Goal: Task Accomplishment & Management: Manage account settings

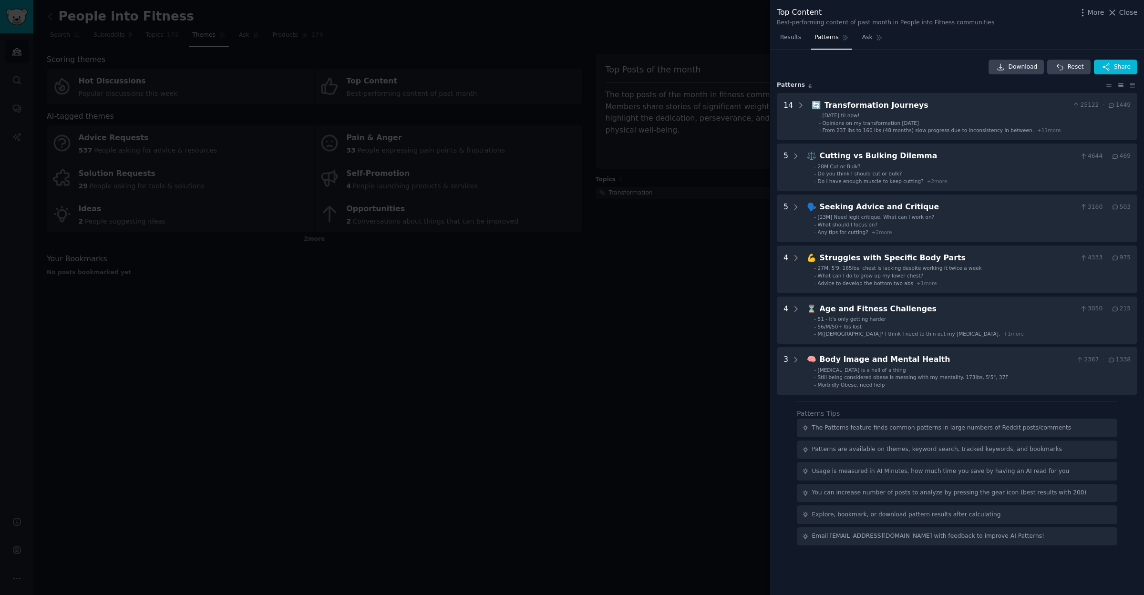
click at [522, 307] on div at bounding box center [572, 297] width 1144 height 595
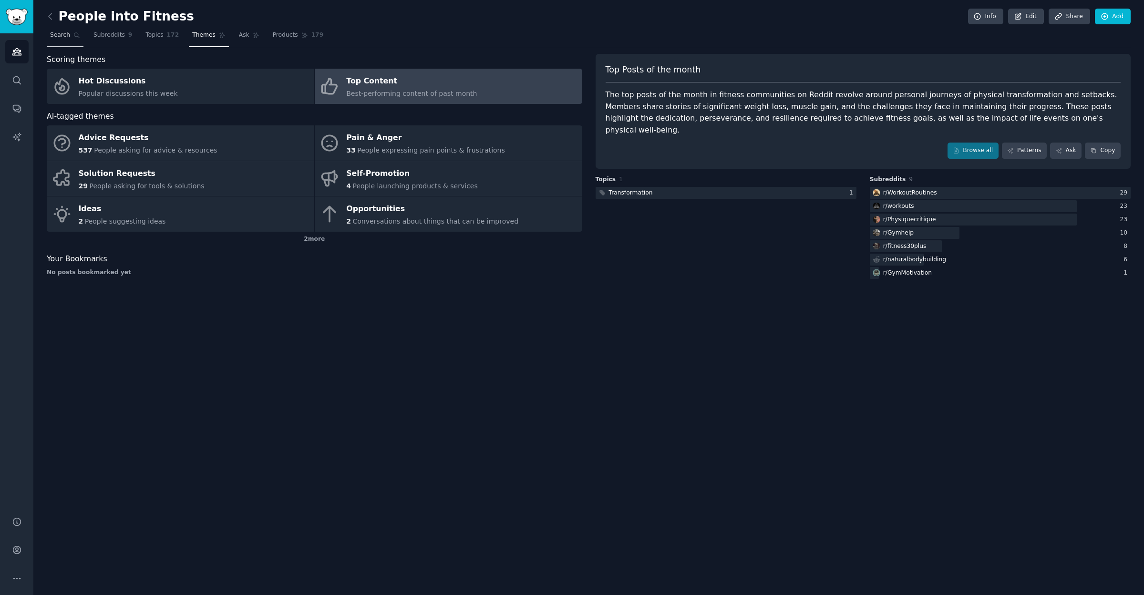
click at [59, 35] on span "Search" at bounding box center [60, 35] width 20 height 9
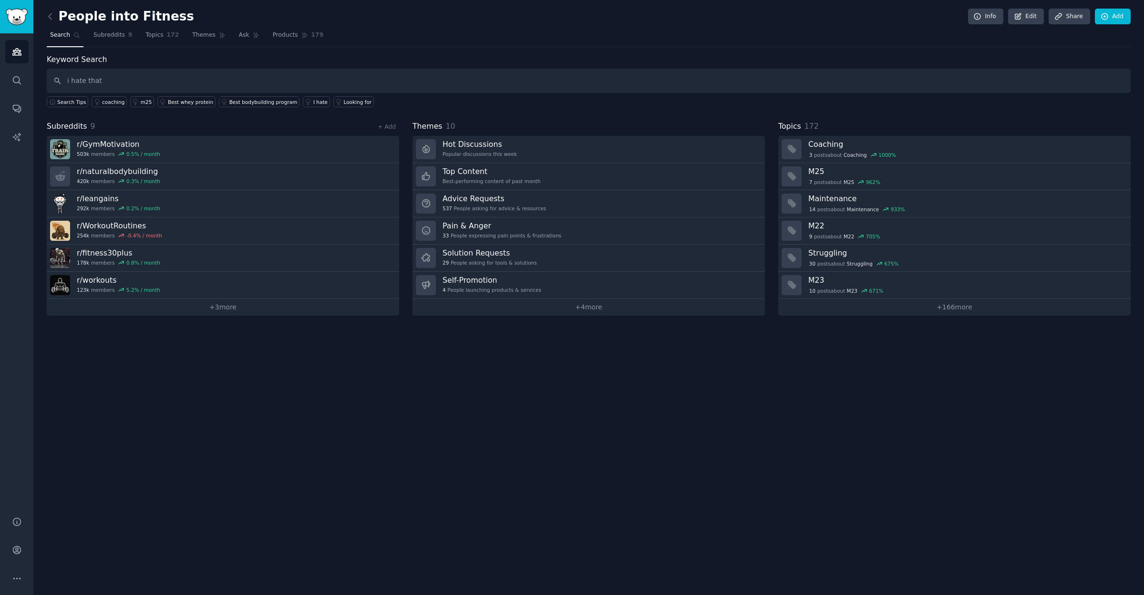
type input "i hate that"
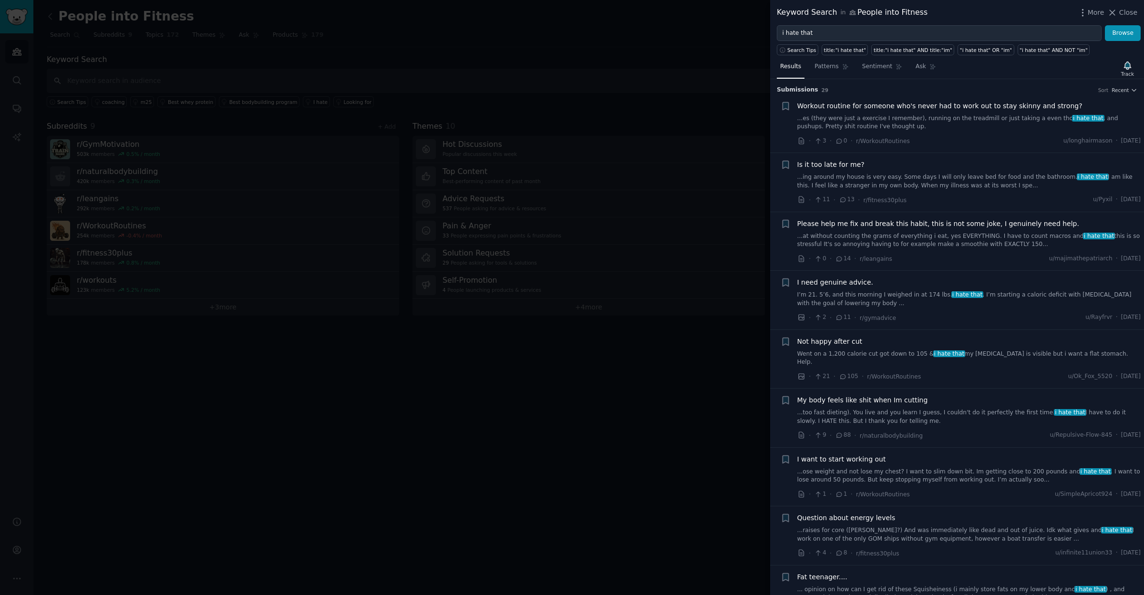
click at [186, 433] on div at bounding box center [572, 297] width 1144 height 595
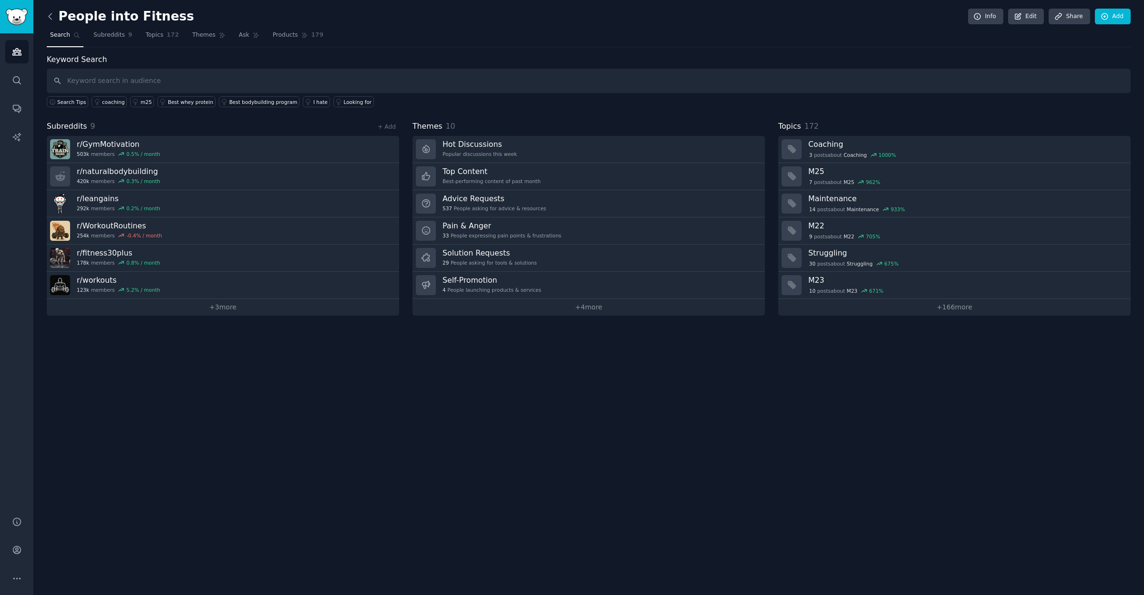
click at [51, 17] on icon at bounding box center [50, 16] width 10 height 10
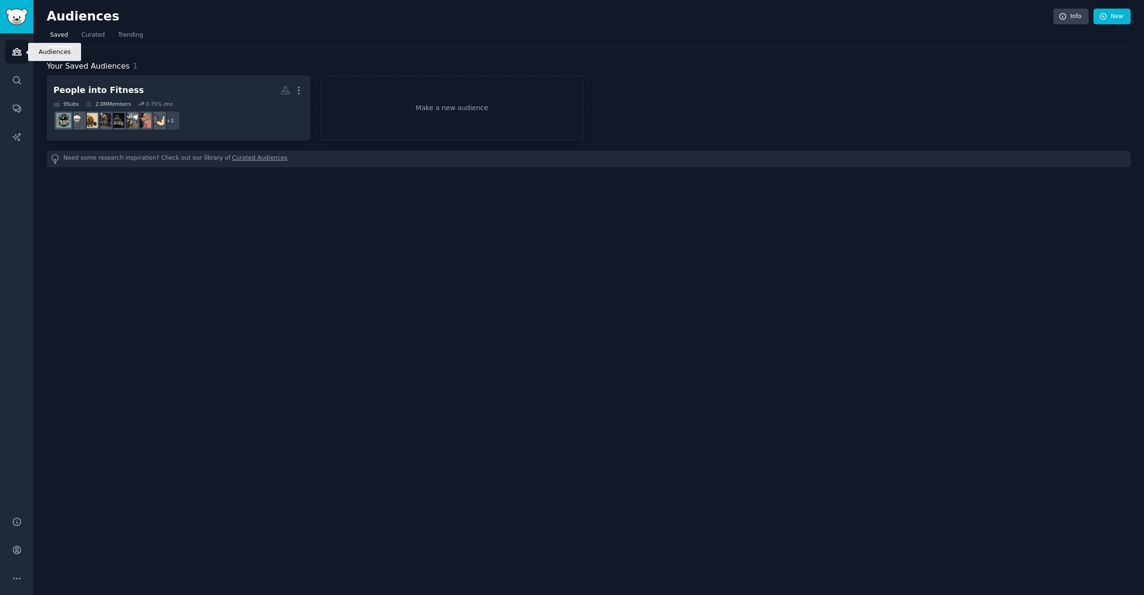
click at [17, 54] on icon "Sidebar" at bounding box center [17, 52] width 10 height 10
click at [16, 82] on icon "Sidebar" at bounding box center [17, 80] width 10 height 10
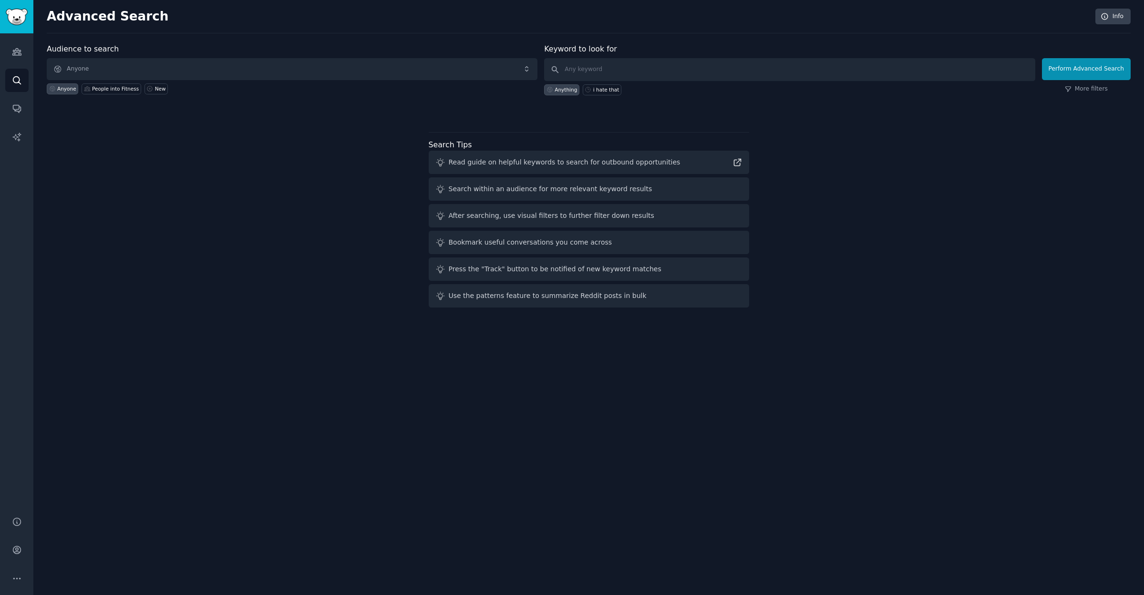
click at [122, 72] on span "Anyone" at bounding box center [292, 69] width 491 height 22
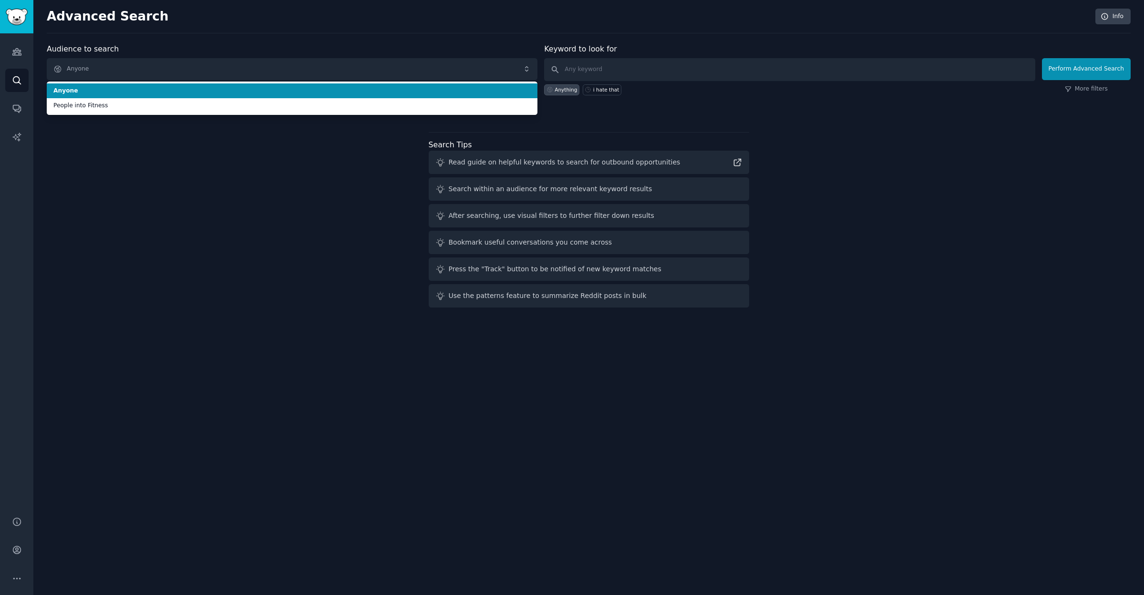
click at [116, 87] on span "Anyone" at bounding box center [291, 91] width 477 height 9
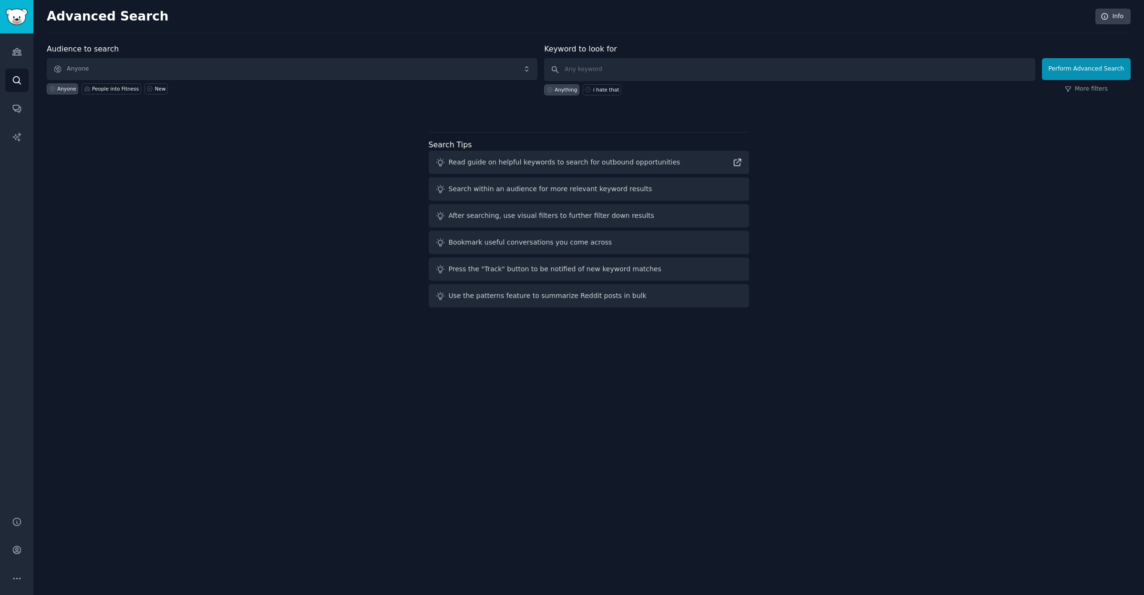
click at [130, 60] on span "Anyone" at bounding box center [292, 69] width 491 height 22
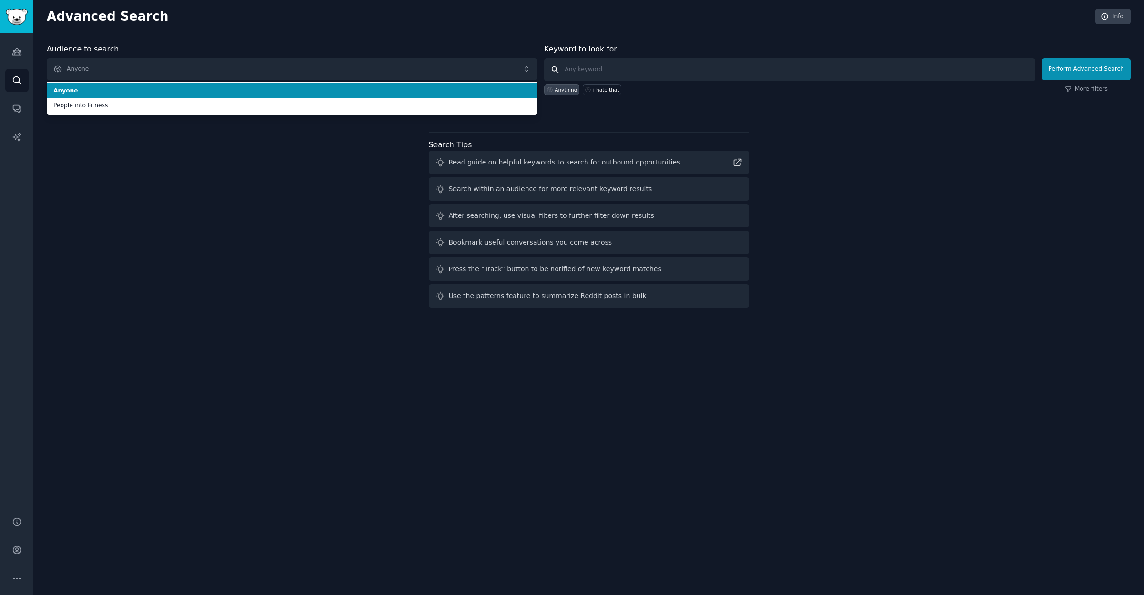
click at [596, 72] on input "text" at bounding box center [789, 69] width 491 height 23
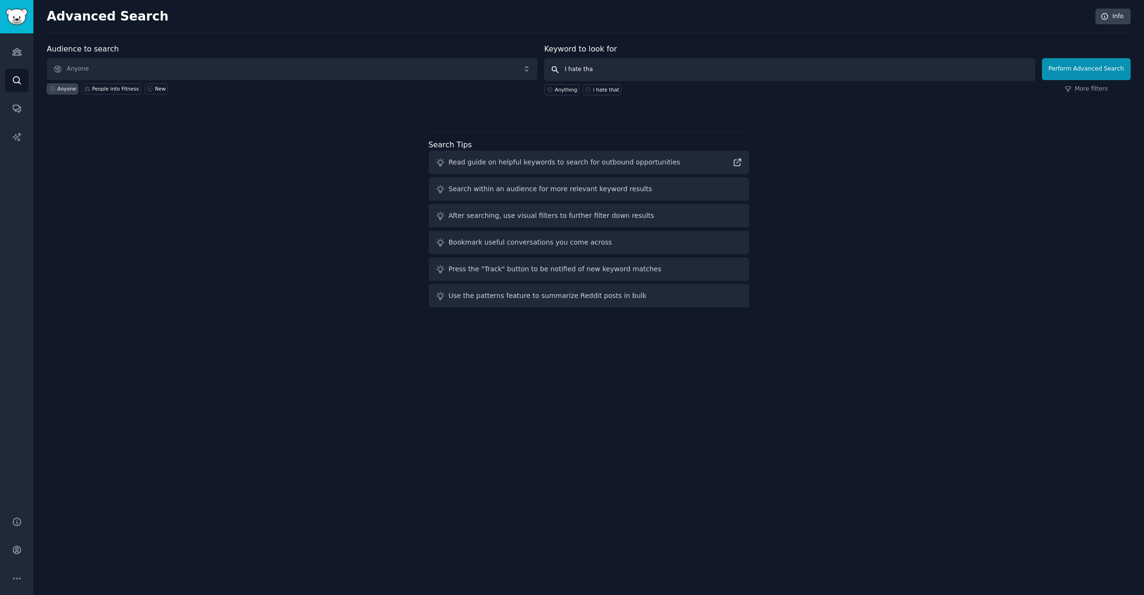
type input "I hate that"
click at [1087, 69] on button "Perform Advanced Search" at bounding box center [1086, 69] width 89 height 22
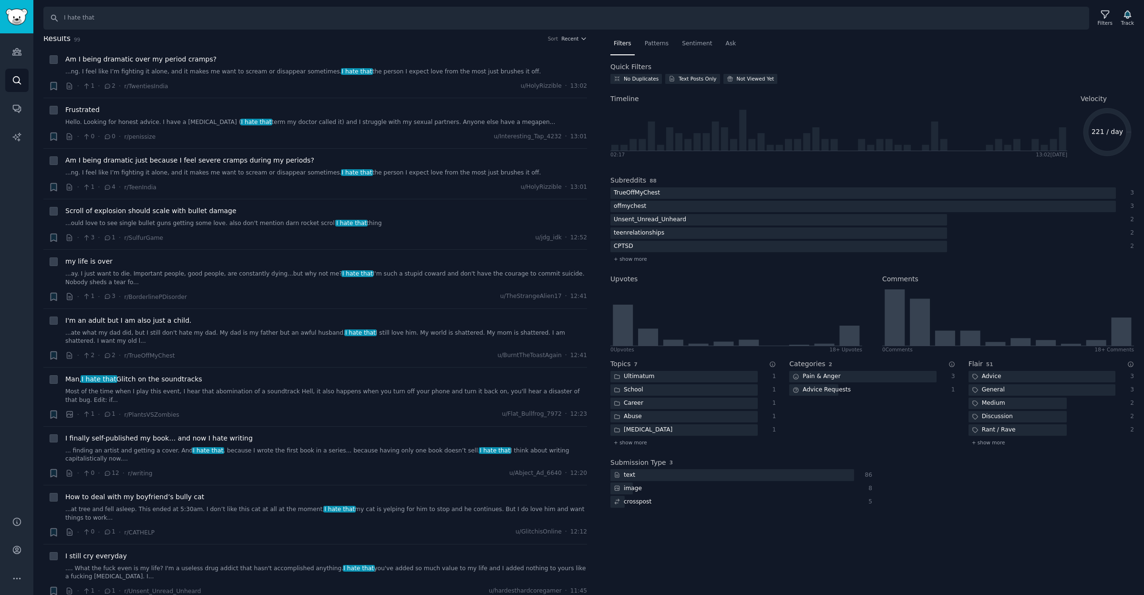
scroll to position [2, 0]
click at [428, 123] on link "Hello. Looking for honest advice. I have a megapenis ( I hate that term my doct…" at bounding box center [325, 123] width 521 height 9
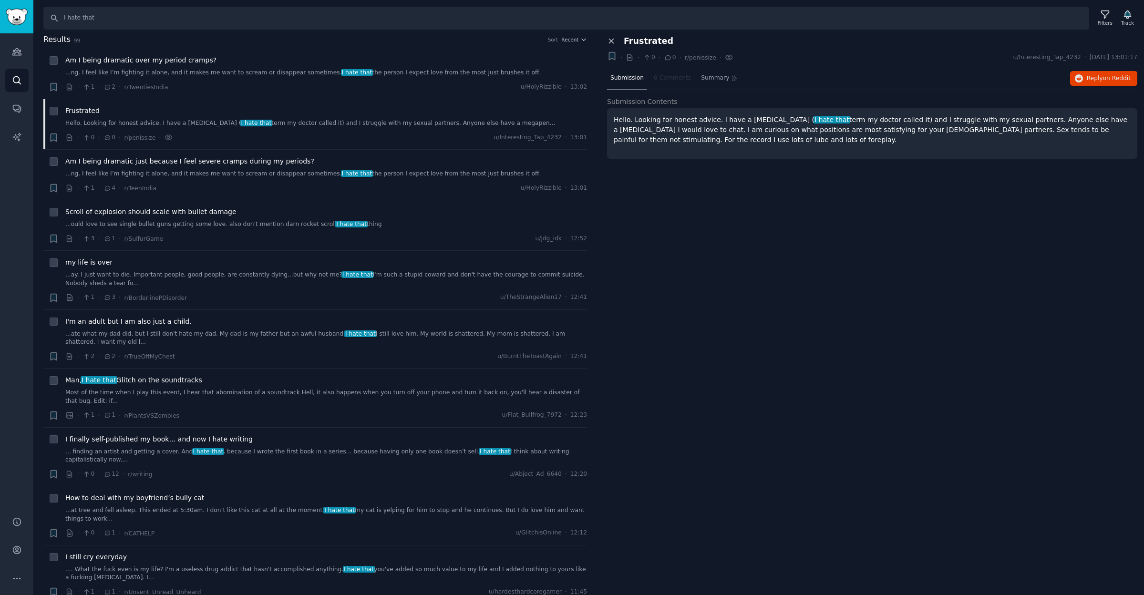
click at [612, 41] on icon at bounding box center [611, 41] width 9 height 9
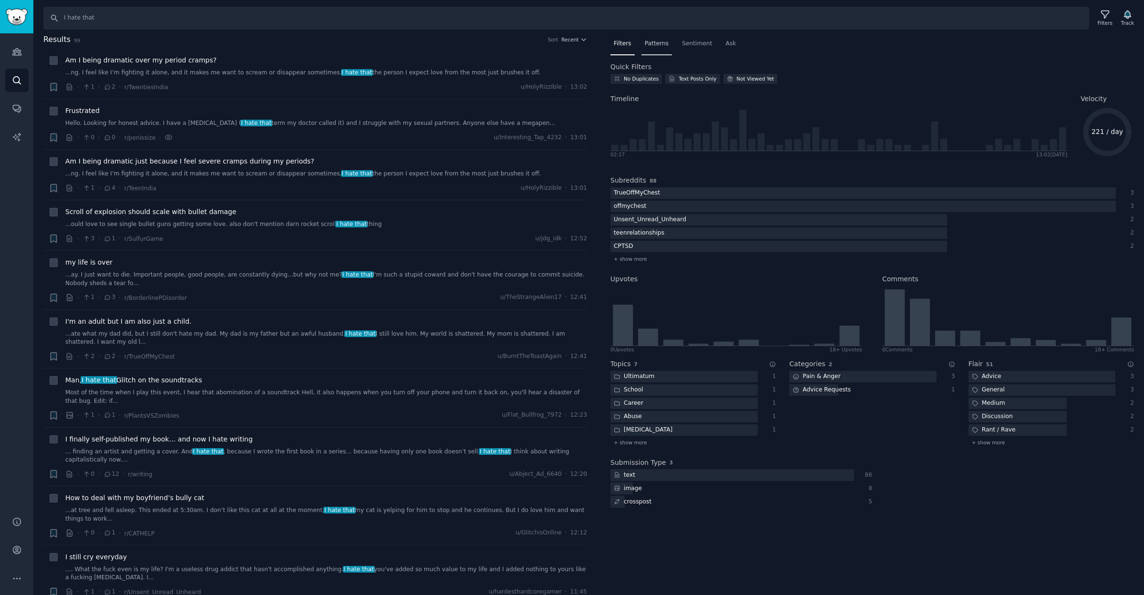
click at [658, 45] on span "Patterns" at bounding box center [656, 44] width 24 height 9
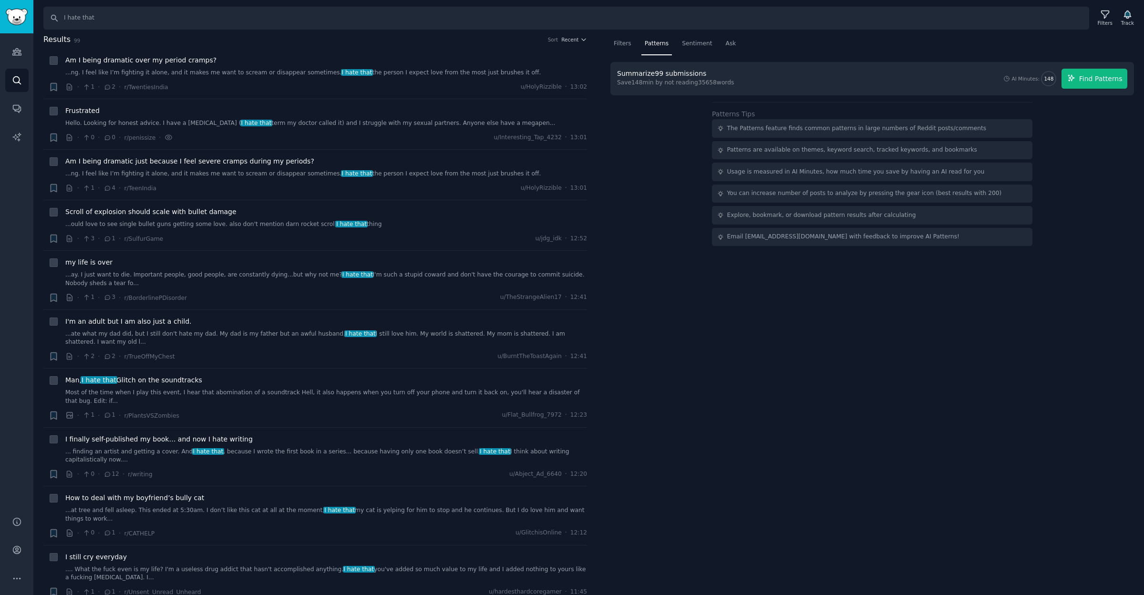
click at [1092, 77] on span "Find Patterns" at bounding box center [1100, 79] width 43 height 10
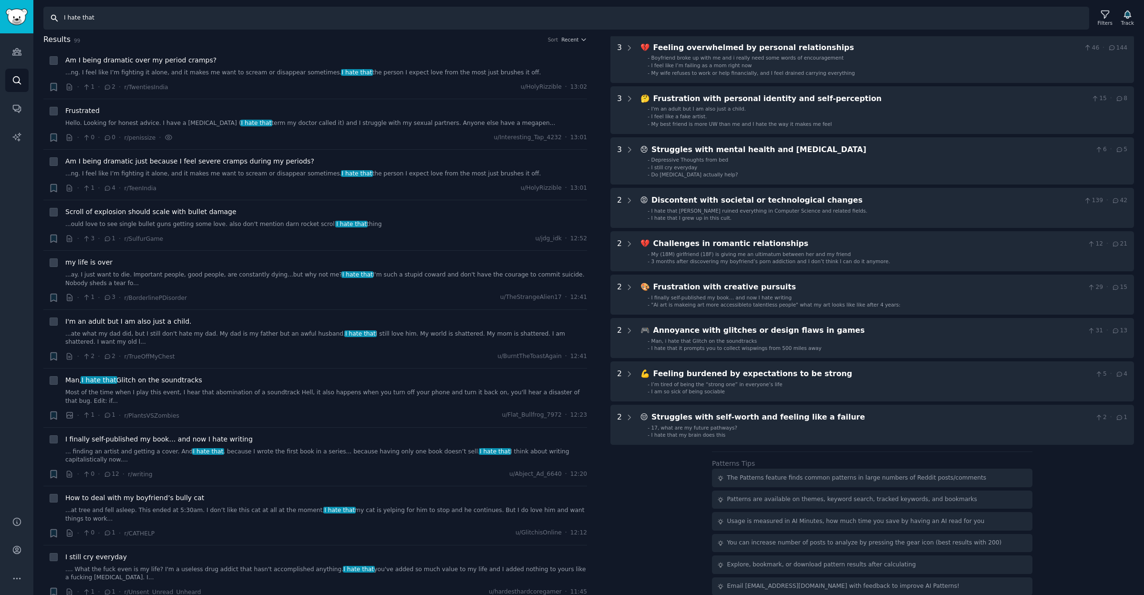
click at [212, 22] on input "I hate that" at bounding box center [565, 18] width 1045 height 23
type input "it sucks that"
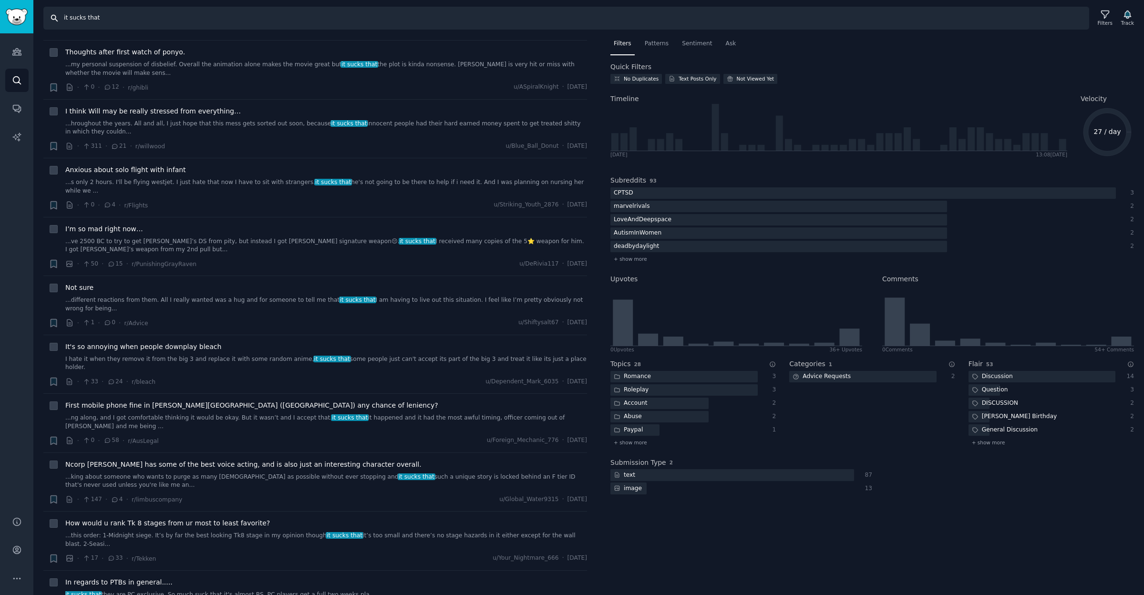
scroll to position [2258, 0]
click at [649, 44] on span "Patterns" at bounding box center [656, 44] width 24 height 9
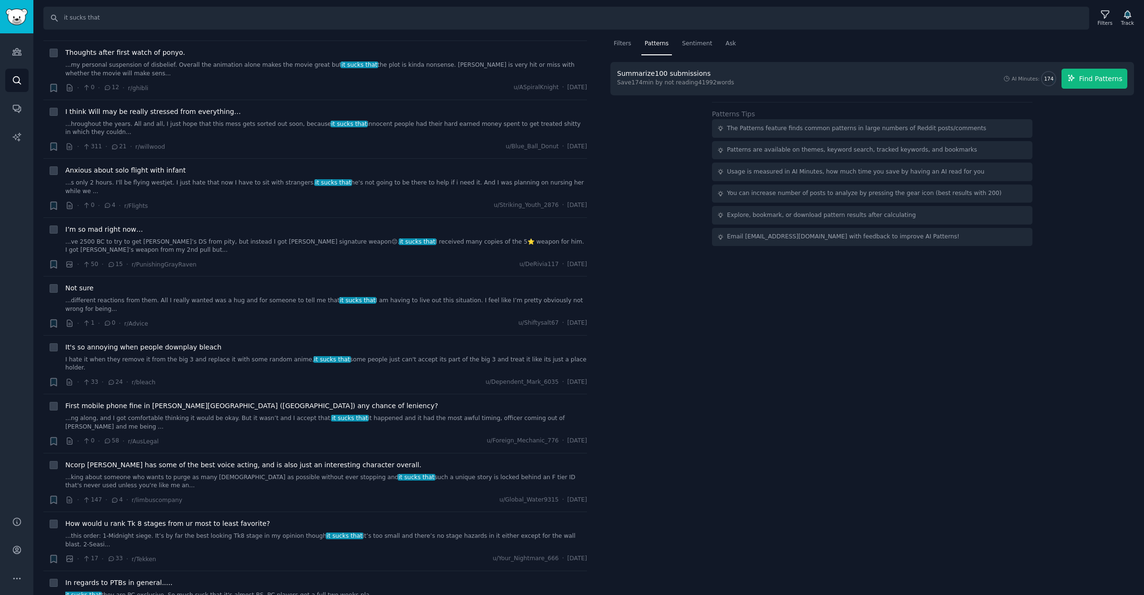
click at [1088, 74] on span "Find Patterns" at bounding box center [1100, 79] width 43 height 10
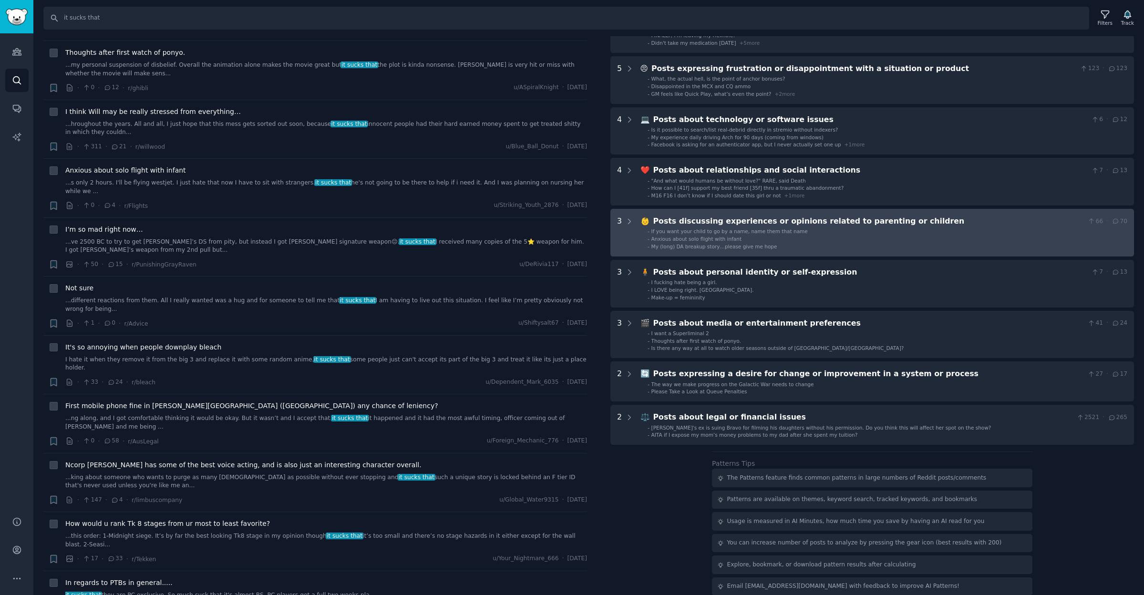
scroll to position [0, 0]
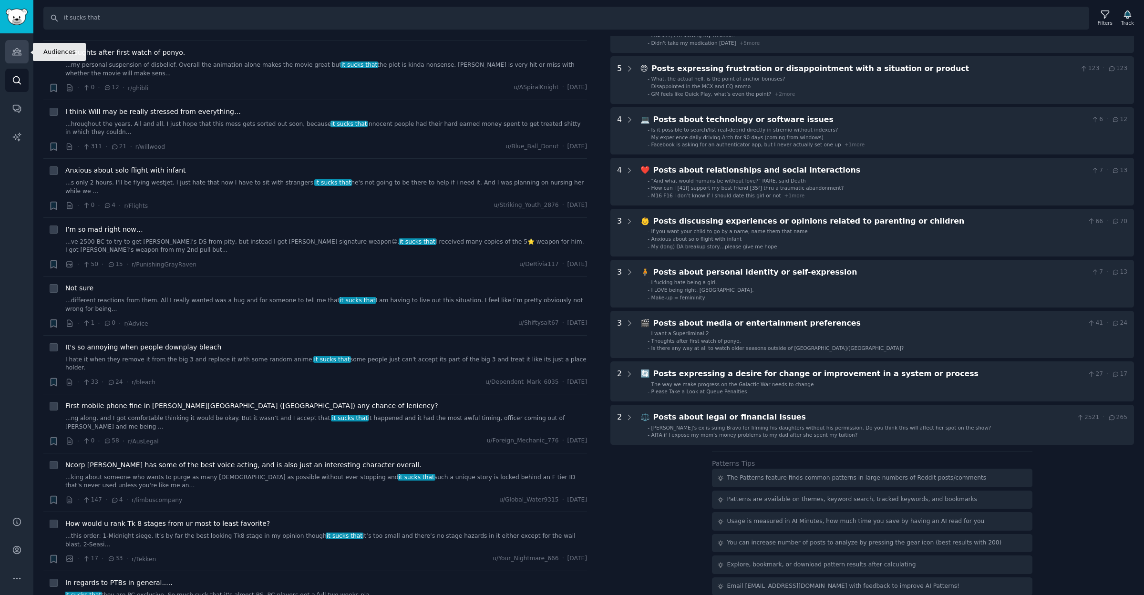
click at [11, 57] on link "Audiences" at bounding box center [16, 51] width 23 height 23
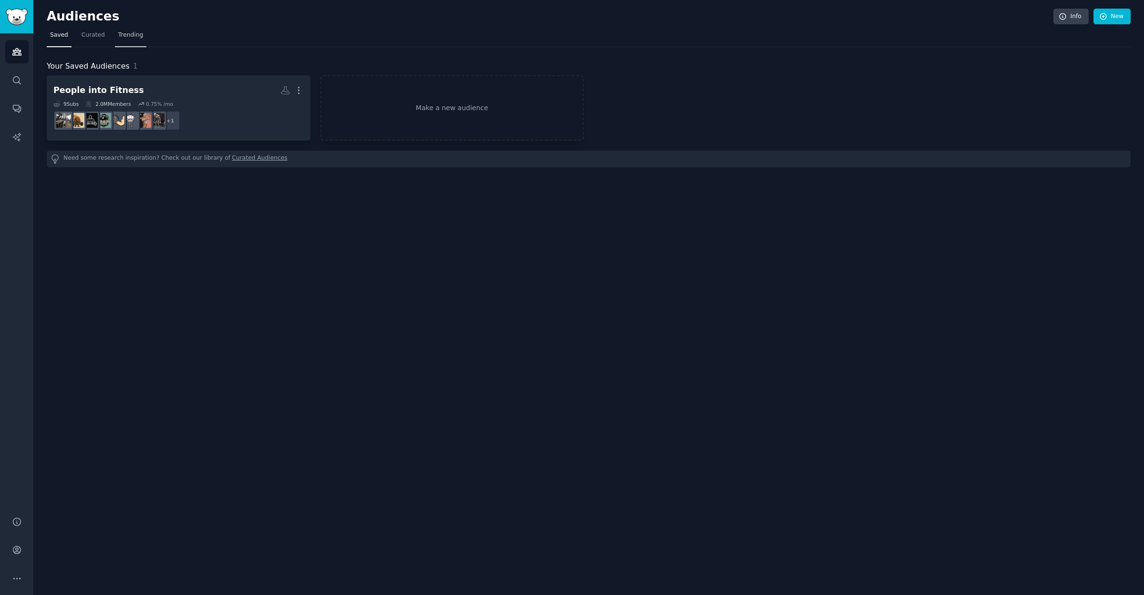
click at [133, 31] on span "Trending" at bounding box center [130, 35] width 25 height 9
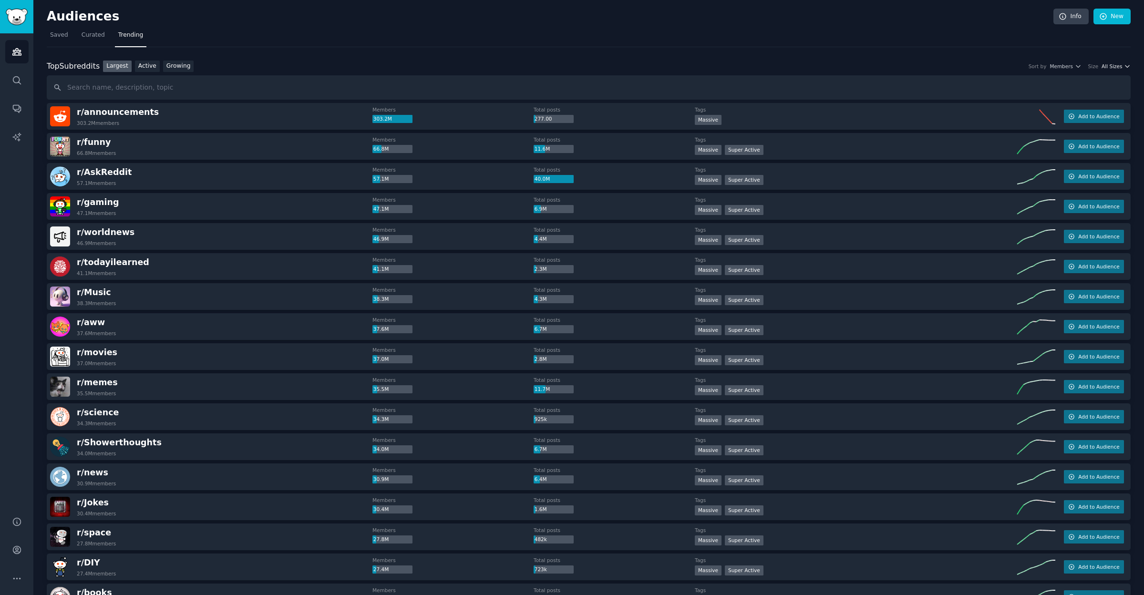
click at [1106, 63] on span "All Sizes" at bounding box center [1111, 66] width 20 height 7
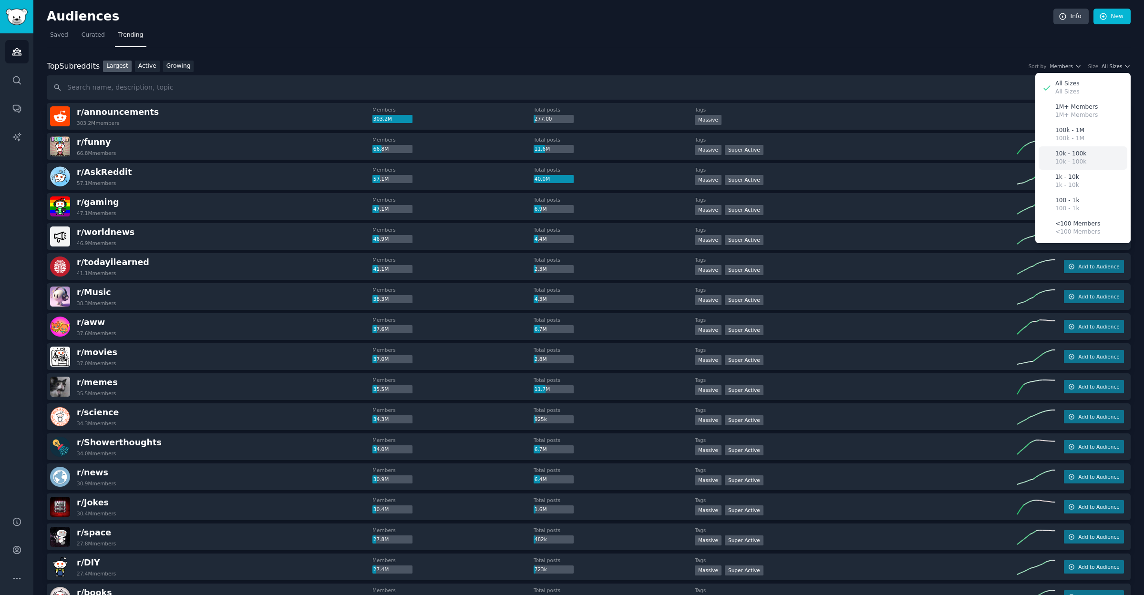
click at [1077, 150] on p "10k - 100k" at bounding box center [1070, 154] width 31 height 9
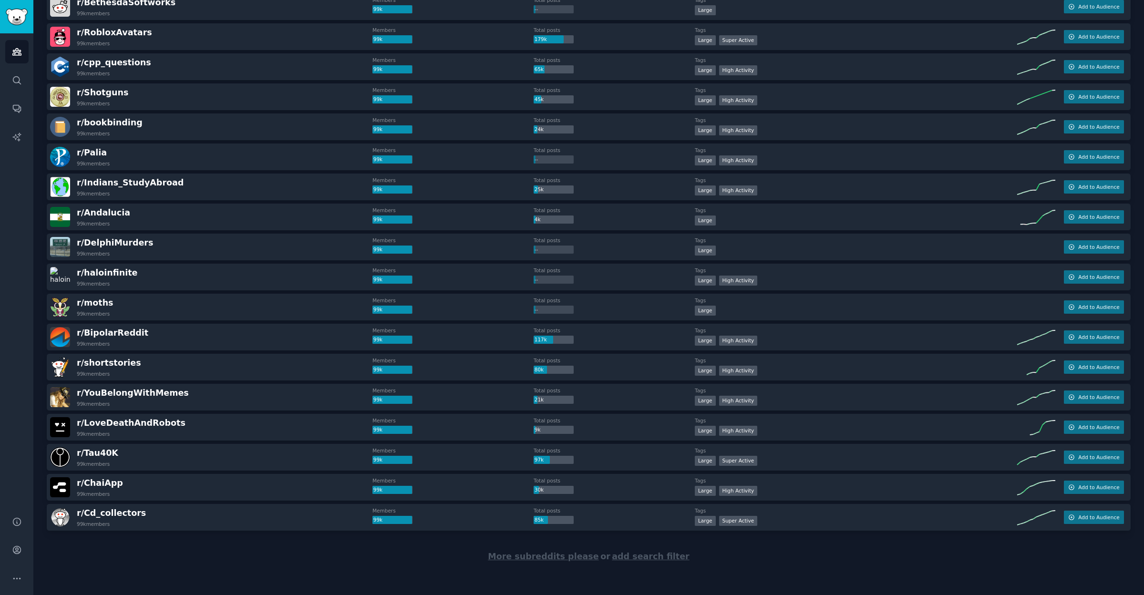
click at [639, 556] on span "add search filter" at bounding box center [650, 557] width 77 height 10
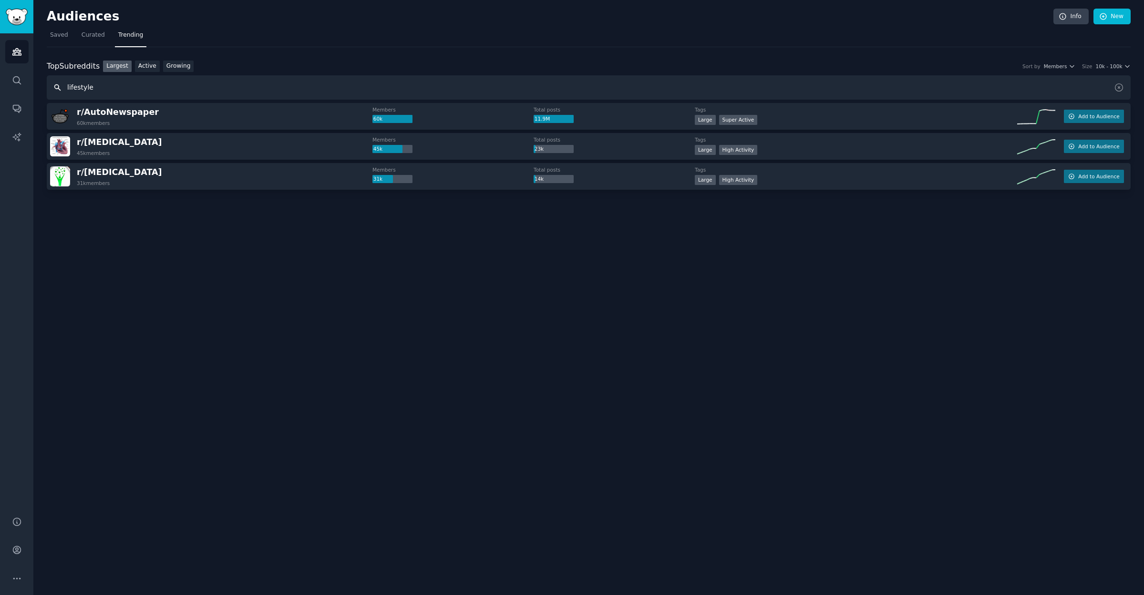
drag, startPoint x: 148, startPoint y: 88, endPoint x: 54, endPoint y: 84, distance: 94.0
click at [54, 84] on input "lifestyle" at bounding box center [589, 87] width 1084 height 24
type input "f"
type input "bicycle"
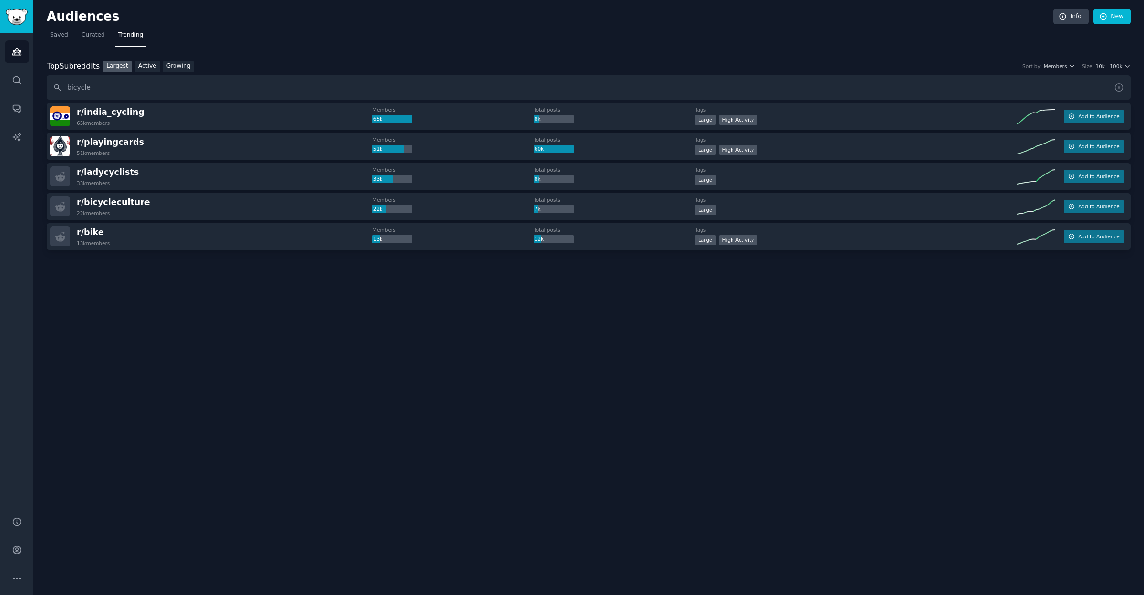
click at [1118, 87] on icon at bounding box center [1119, 87] width 10 height 10
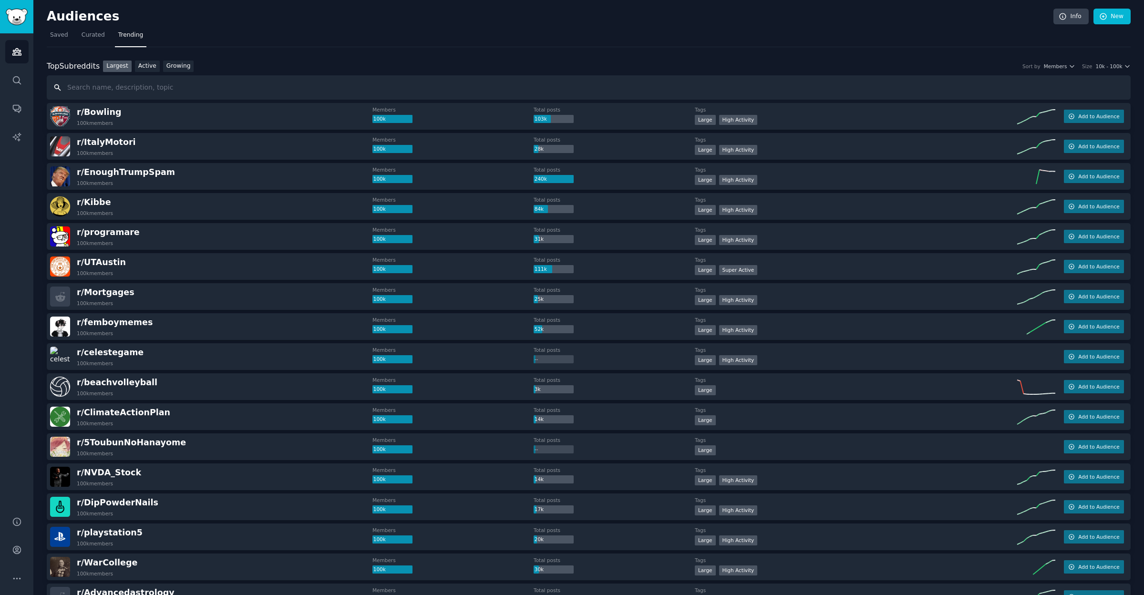
click at [104, 89] on input "text" at bounding box center [589, 87] width 1084 height 24
type input "bicycle"
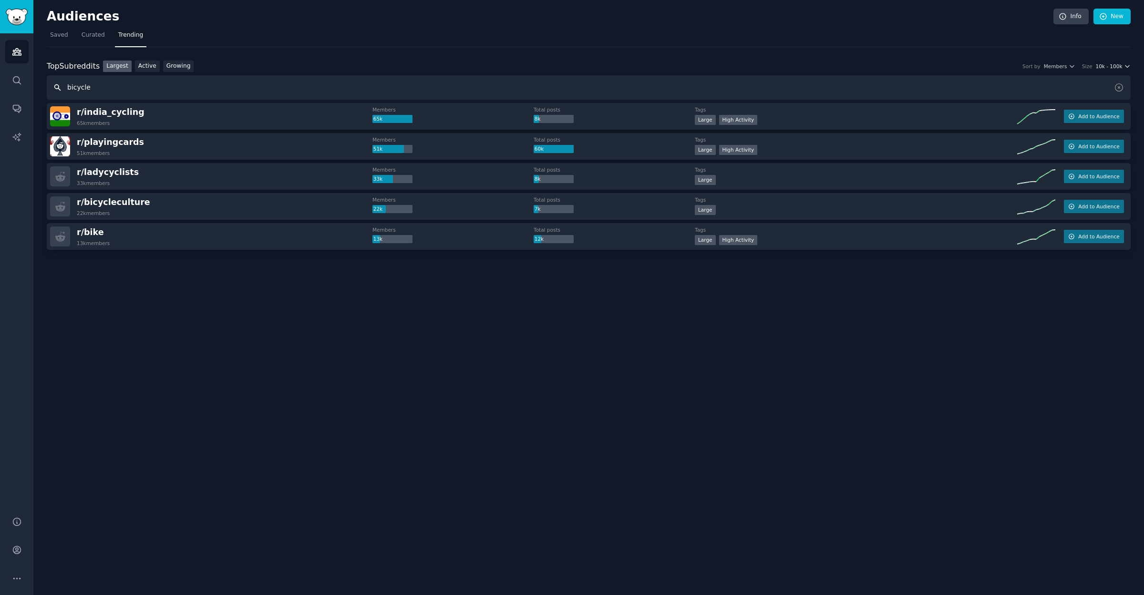
click at [1124, 65] on icon "button" at bounding box center [1127, 66] width 7 height 7
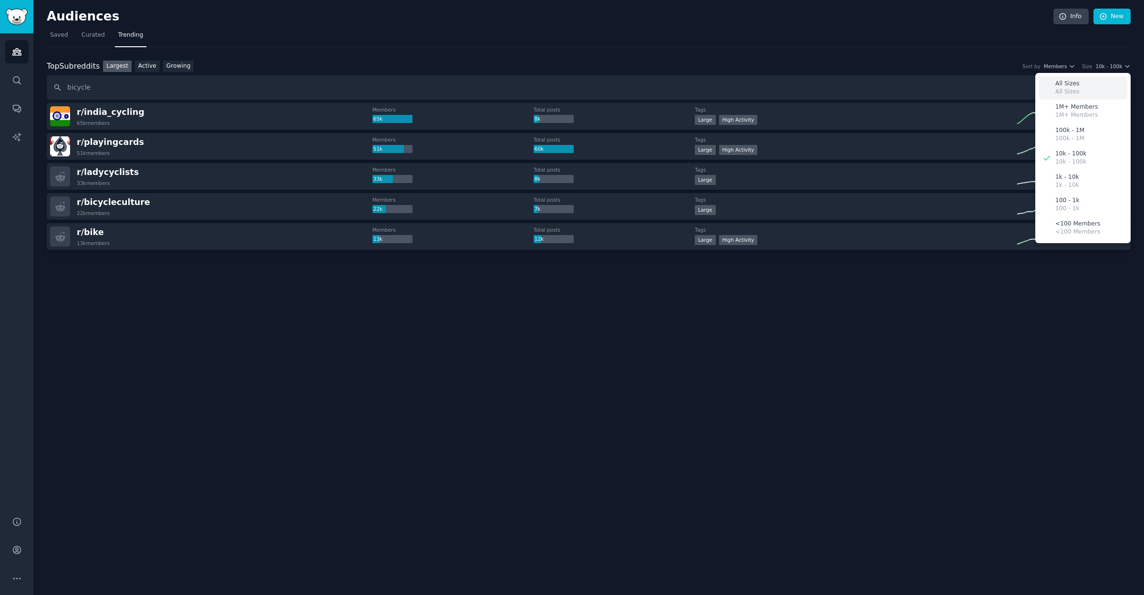
click at [1073, 85] on p "All Sizes" at bounding box center [1067, 84] width 24 height 9
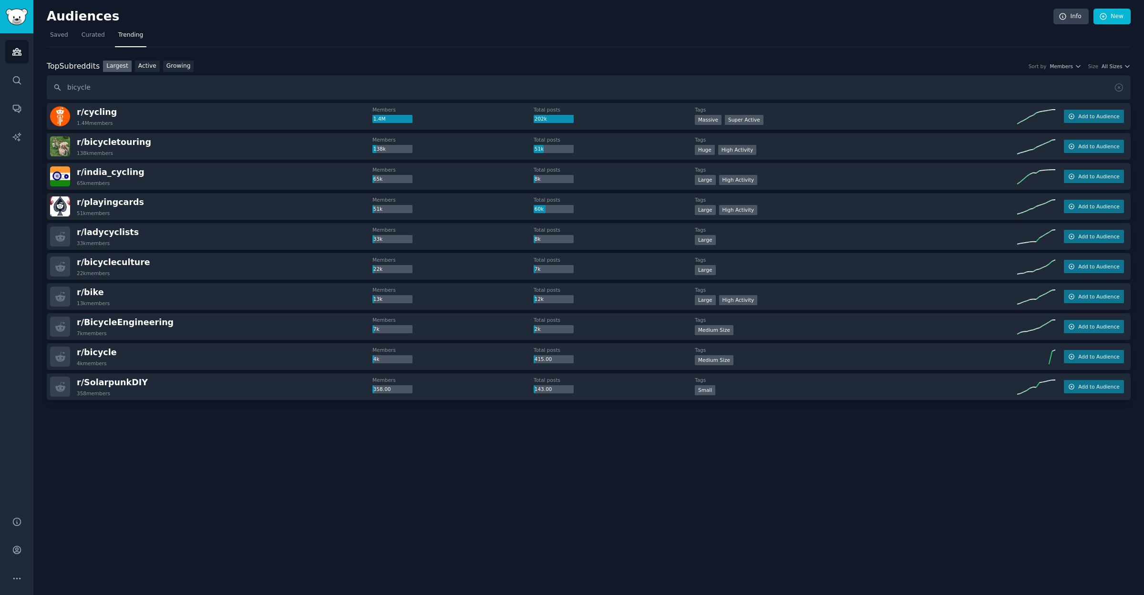
click at [258, 115] on div "r/ cycling 1.4M members" at bounding box center [211, 116] width 322 height 20
click at [1098, 112] on button "Add to Audience" at bounding box center [1093, 116] width 60 height 13
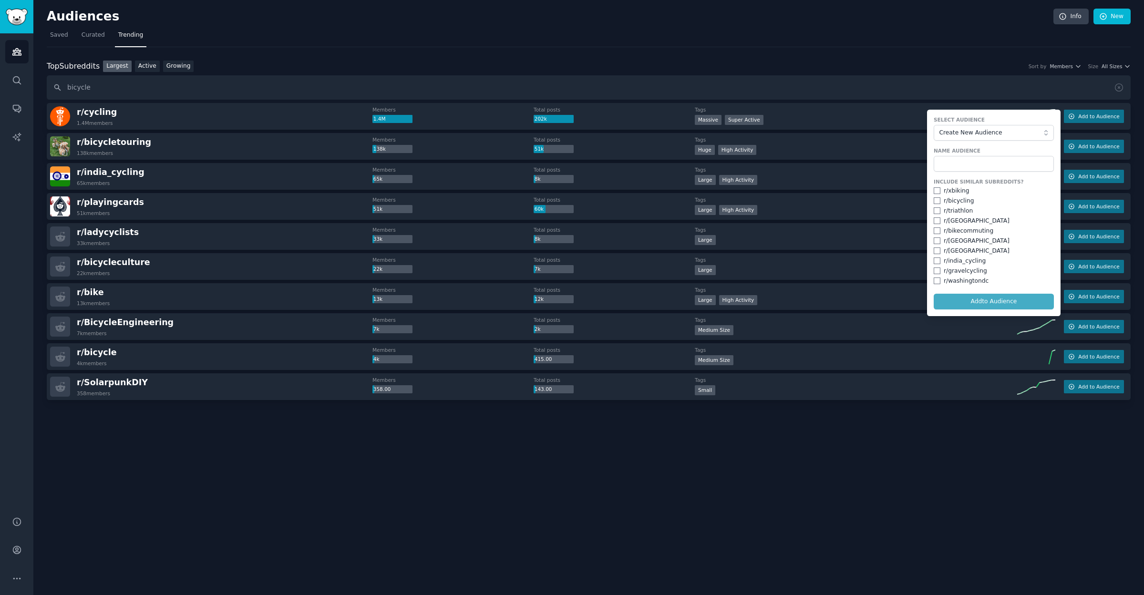
click at [937, 191] on input "checkbox" at bounding box center [936, 190] width 7 height 7
checkbox input "true"
click at [939, 203] on div "r/ bicycling" at bounding box center [993, 201] width 120 height 9
click at [936, 199] on input "checkbox" at bounding box center [936, 200] width 7 height 7
checkbox input "true"
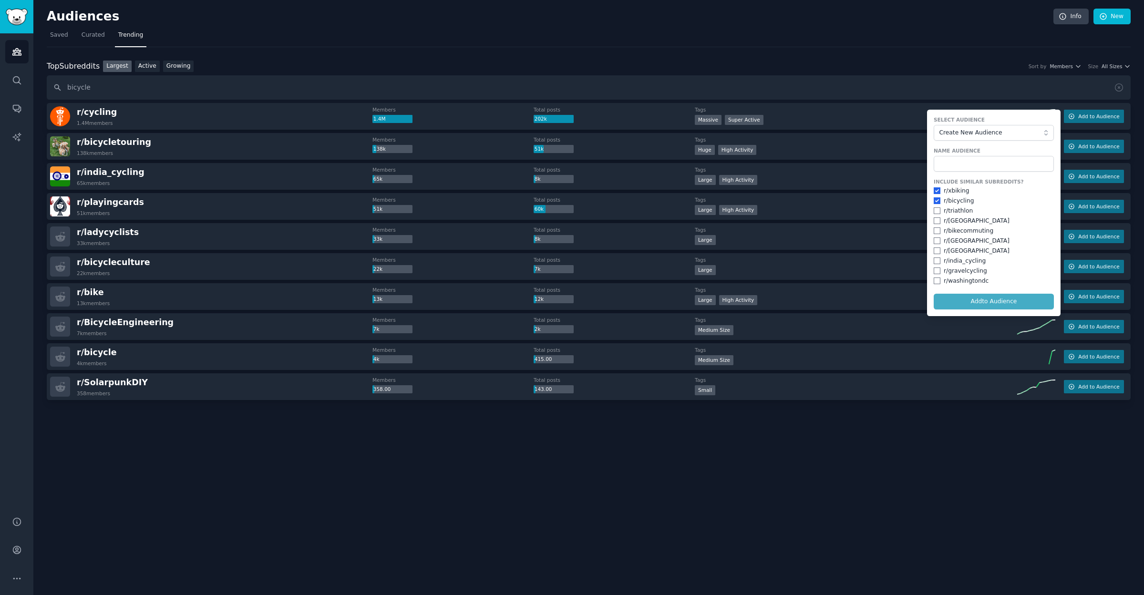
click at [937, 270] on input "checkbox" at bounding box center [936, 270] width 7 height 7
checkbox input "true"
click at [990, 164] on input "text" at bounding box center [993, 164] width 120 height 16
type input "People into Biking"
click at [1000, 296] on button "Add to Audience" at bounding box center [993, 302] width 120 height 16
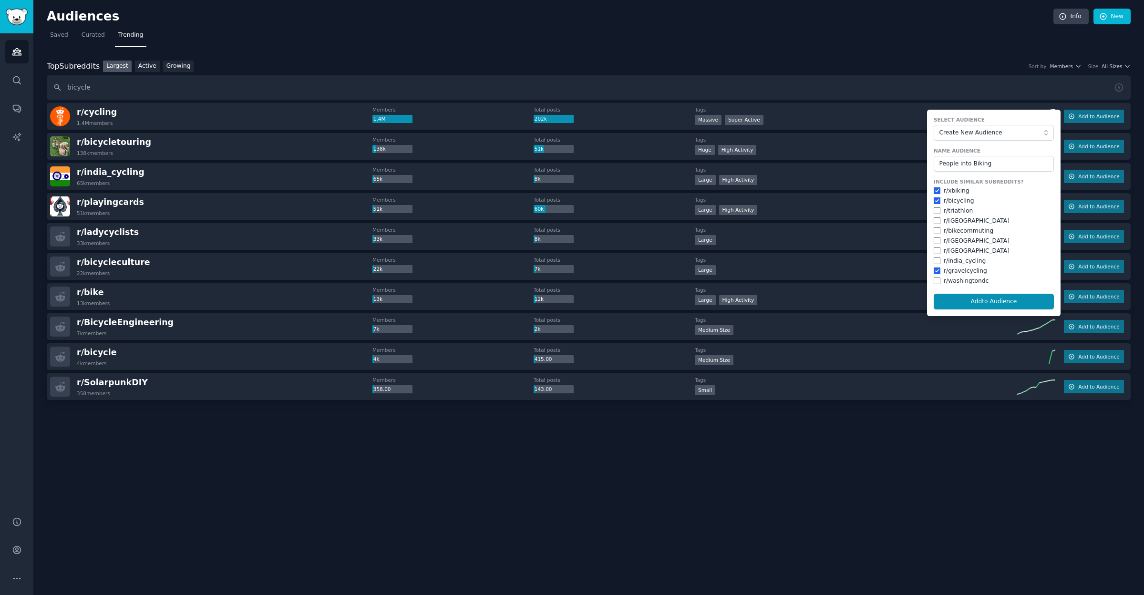
click at [979, 130] on span "Create New Audience" at bounding box center [991, 133] width 104 height 9
click at [978, 152] on span "Create New Audience" at bounding box center [997, 151] width 100 height 9
click at [994, 301] on button "Add to Audience" at bounding box center [993, 302] width 120 height 16
checkbox input "false"
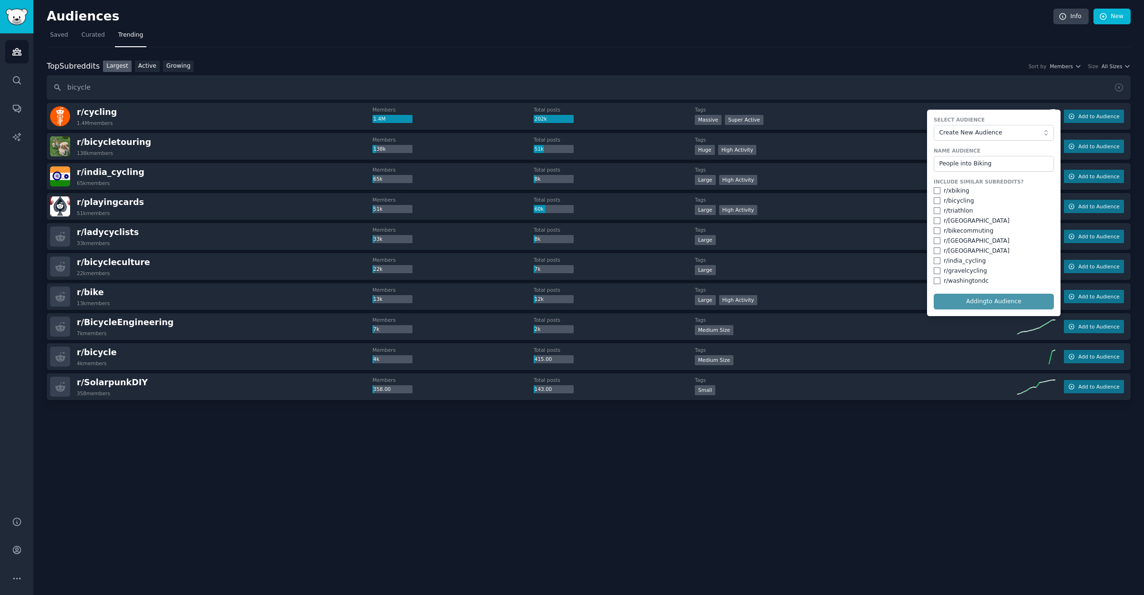
checkbox input "false"
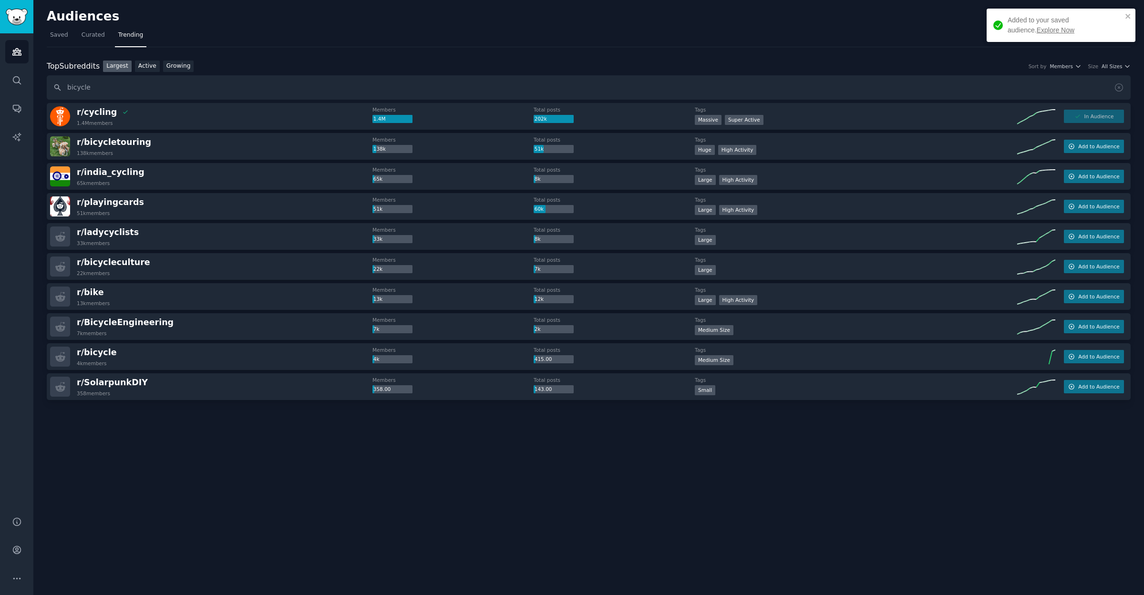
click at [1036, 27] on link "Explore Now" at bounding box center [1055, 30] width 38 height 8
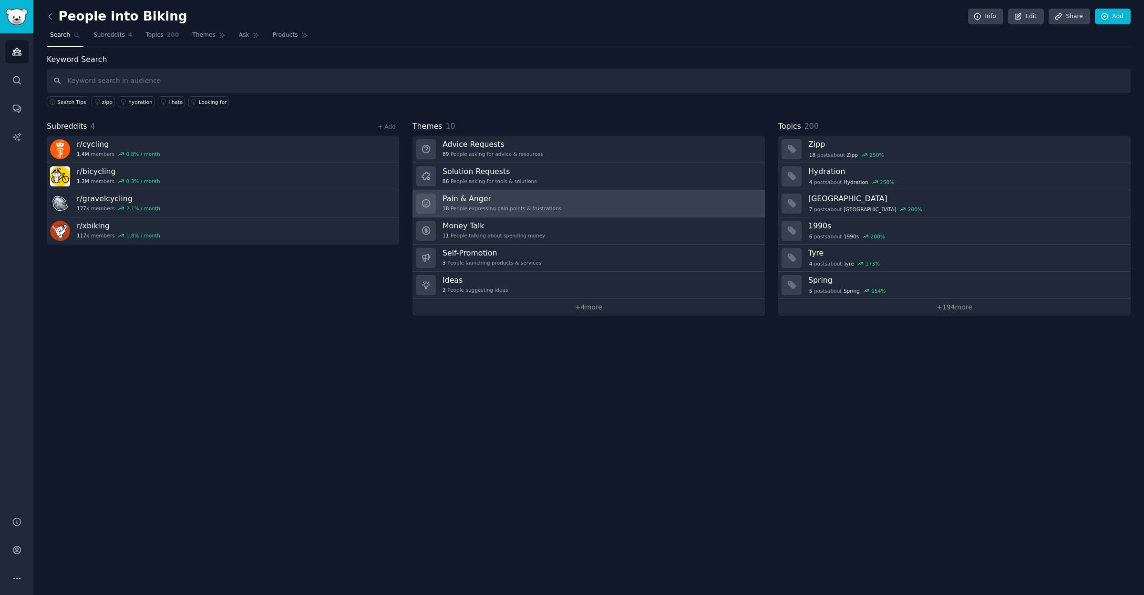
click at [470, 197] on h3 "Pain & Anger" at bounding box center [501, 199] width 119 height 10
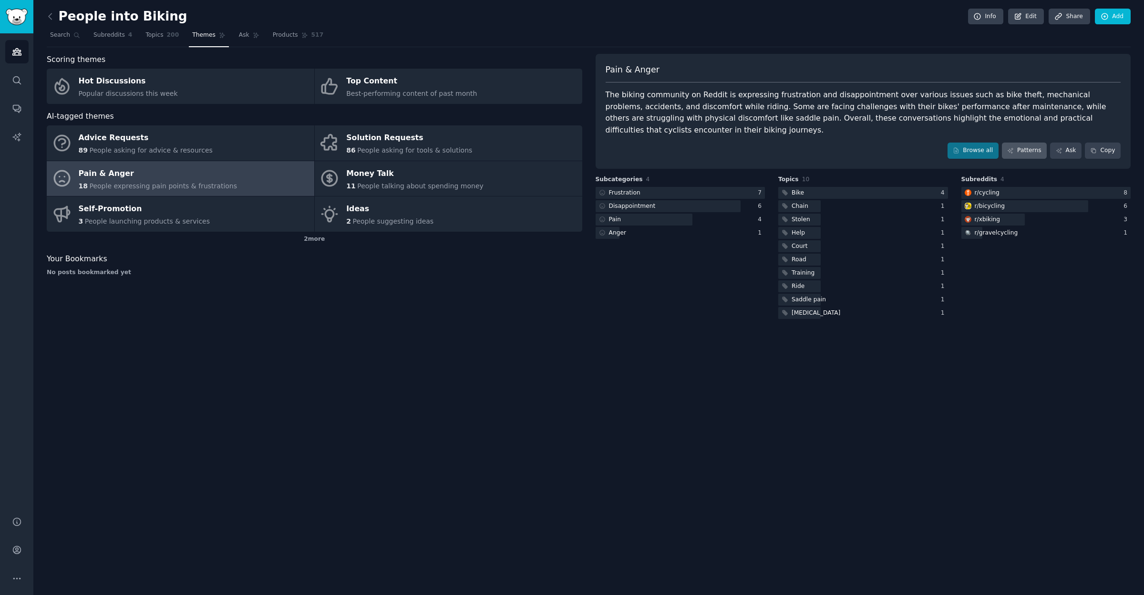
click at [1032, 147] on link "Patterns" at bounding box center [1024, 151] width 45 height 16
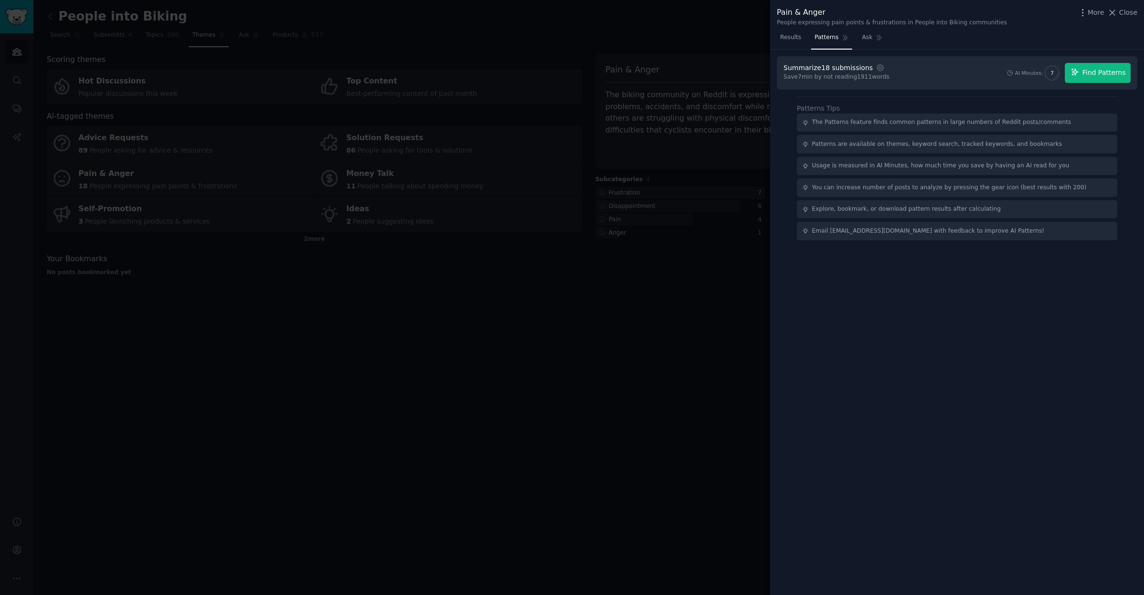
click at [1093, 76] on span "Find Patterns" at bounding box center [1103, 73] width 43 height 10
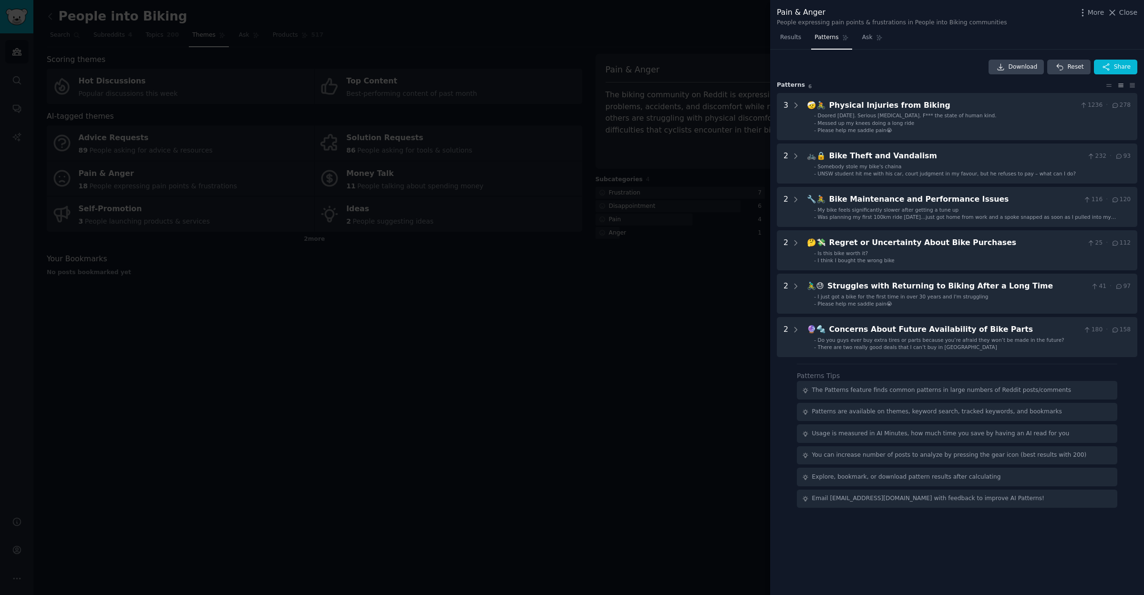
click at [423, 254] on div at bounding box center [572, 297] width 1144 height 595
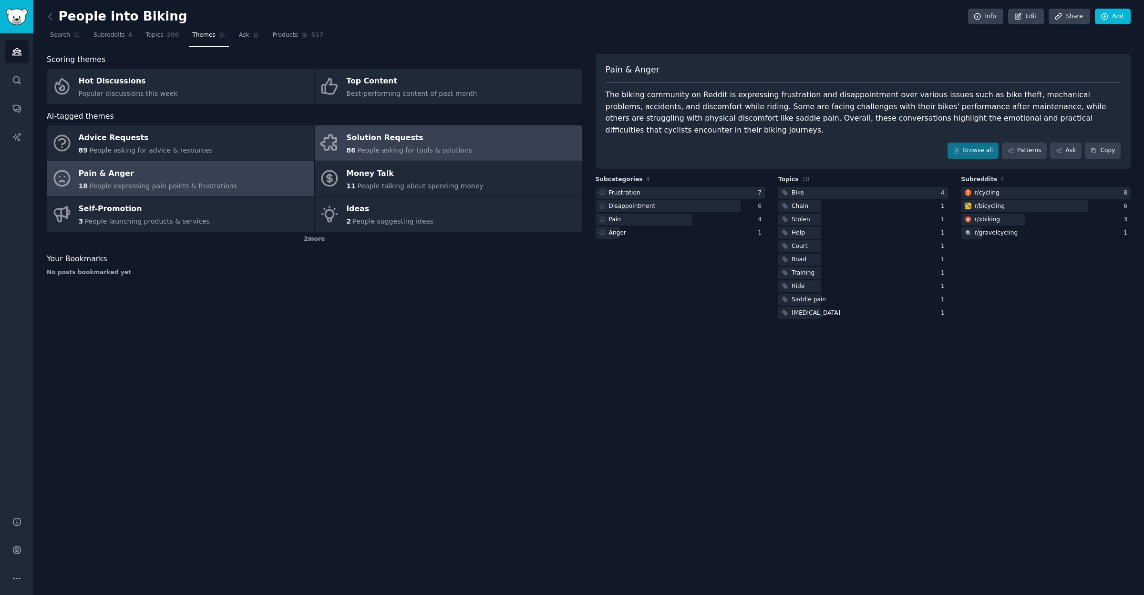
click at [368, 140] on div "Solution Requests" at bounding box center [409, 138] width 126 height 15
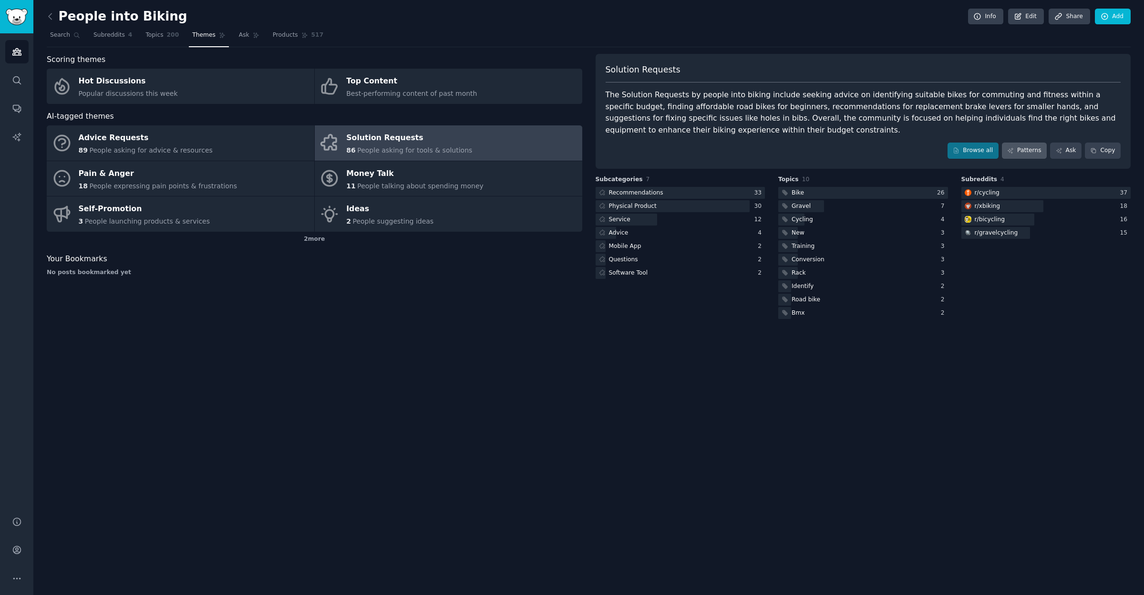
click at [1022, 149] on link "Patterns" at bounding box center [1024, 151] width 45 height 16
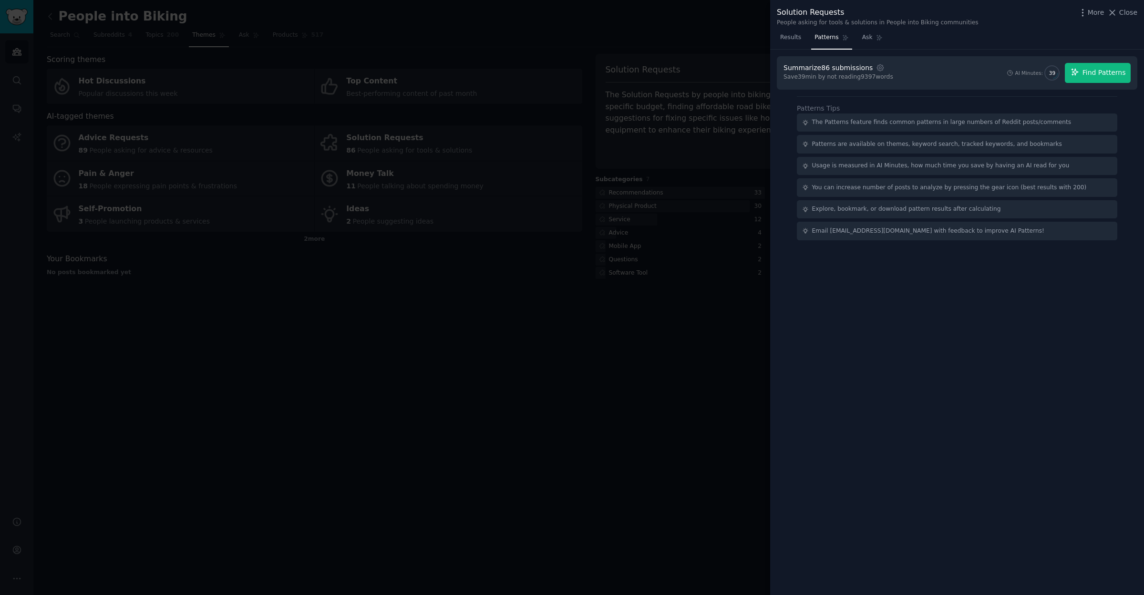
click at [1091, 72] on span "Find Patterns" at bounding box center [1103, 73] width 43 height 10
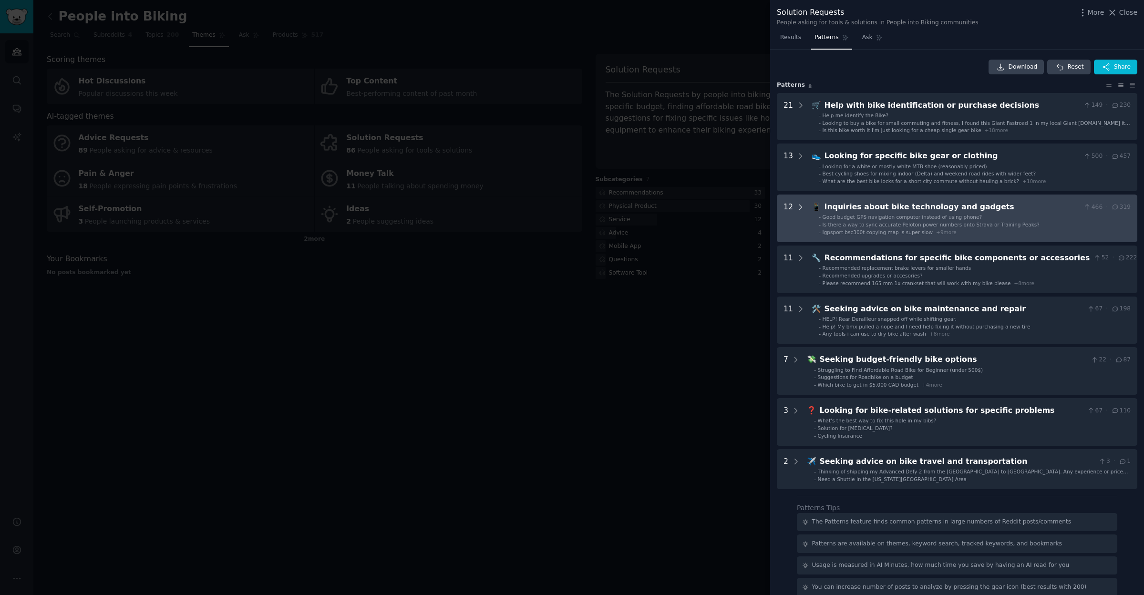
click at [797, 204] on icon at bounding box center [800, 207] width 9 height 9
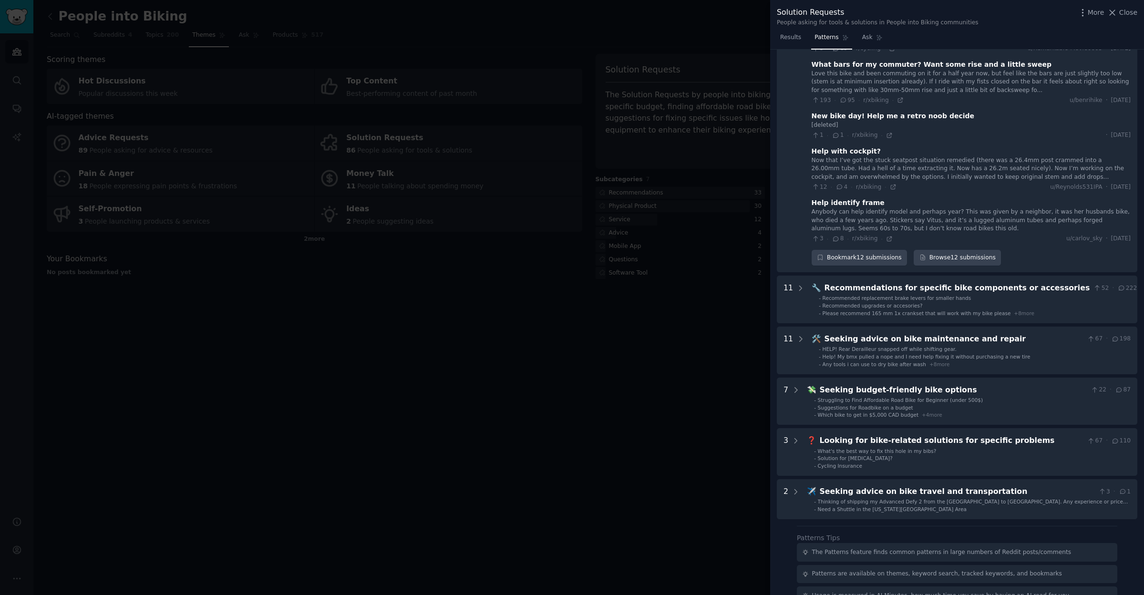
scroll to position [558, 0]
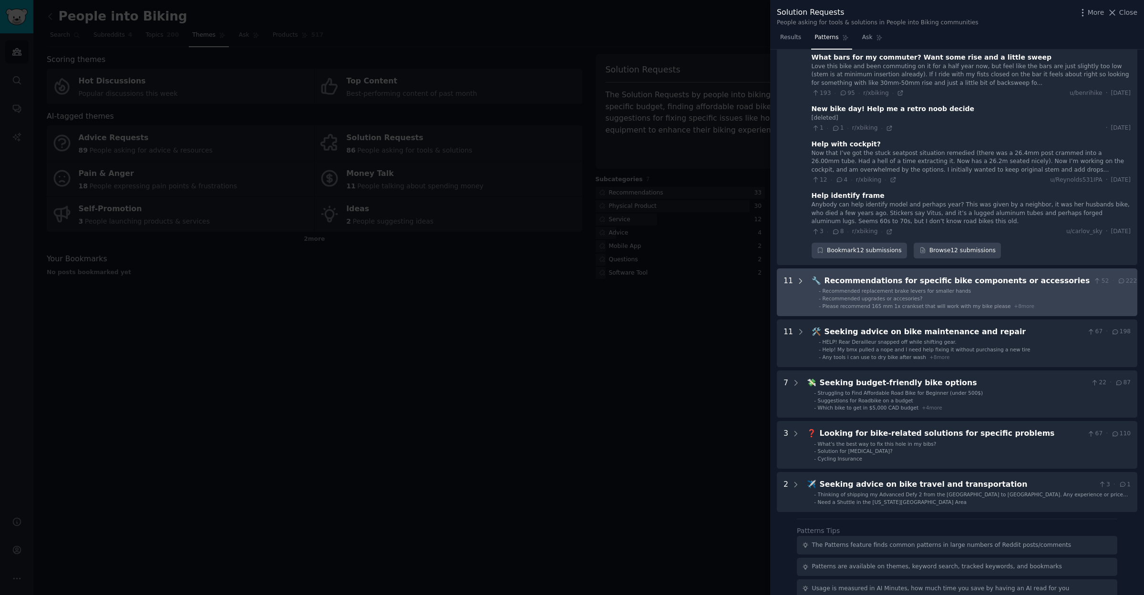
click at [798, 277] on icon at bounding box center [800, 281] width 9 height 9
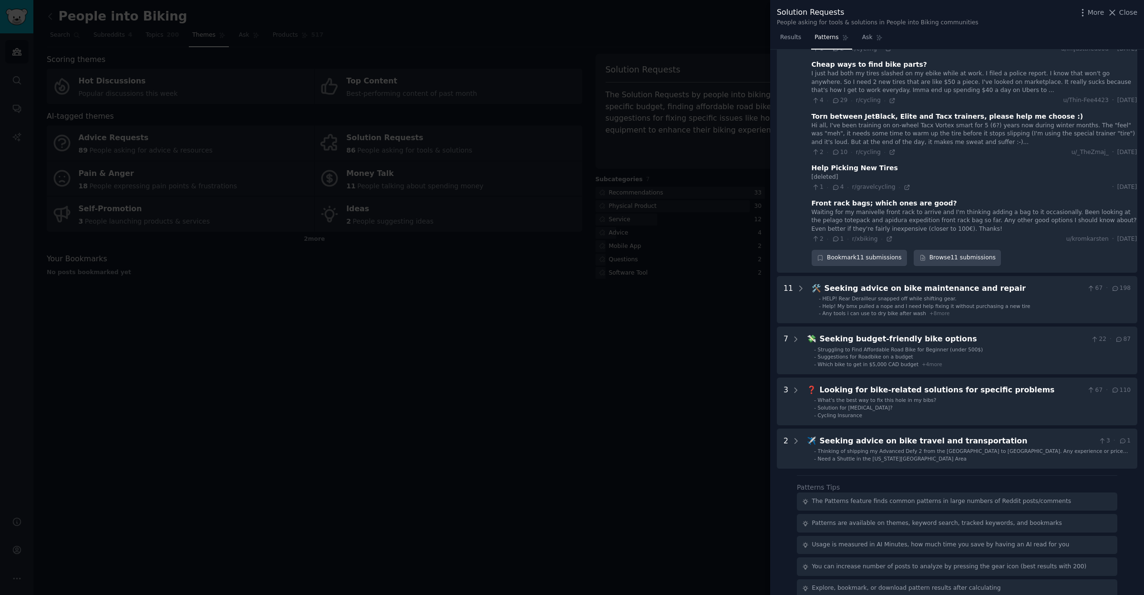
scroll to position [1154, 0]
click at [1126, 13] on span "Close" at bounding box center [1128, 13] width 18 height 10
